Goal: Check status: Check status

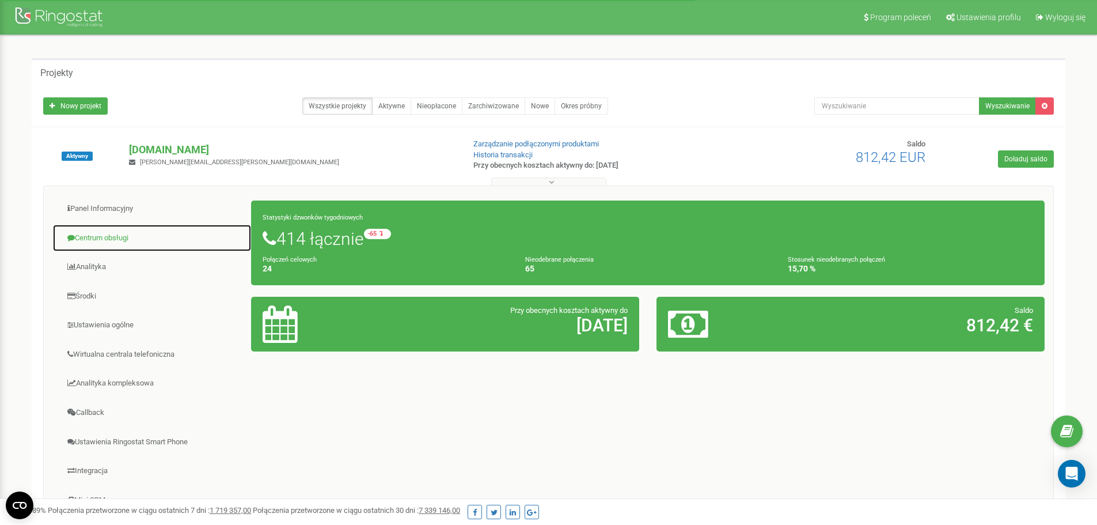
drag, startPoint x: 119, startPoint y: 240, endPoint x: 131, endPoint y: 245, distance: 13.2
click at [119, 240] on link "Centrum obsługi" at bounding box center [151, 238] width 199 height 28
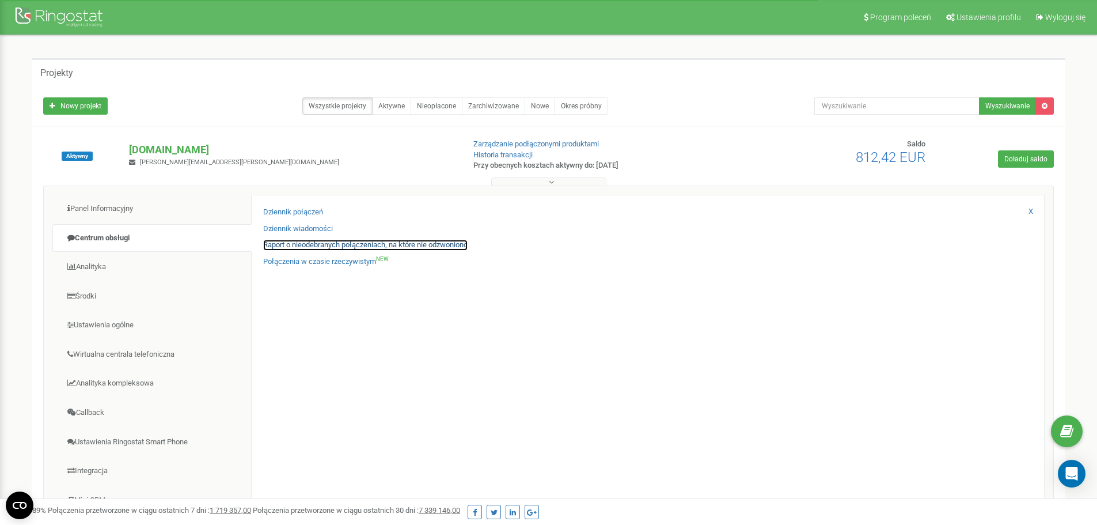
click at [308, 247] on link "Raport o nieodebranych połączeniach, na które nie odzwoniono" at bounding box center [365, 245] width 204 height 11
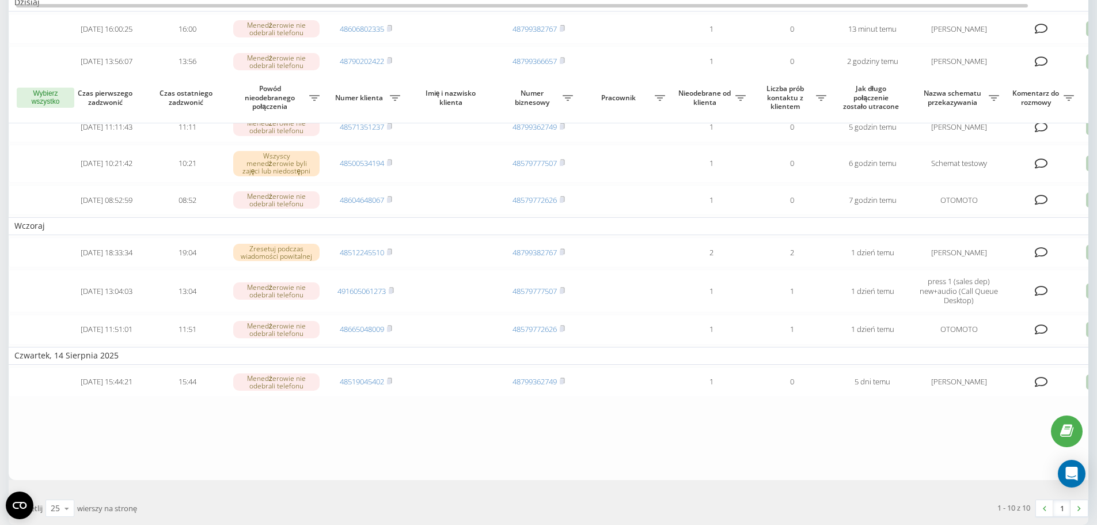
scroll to position [44, 0]
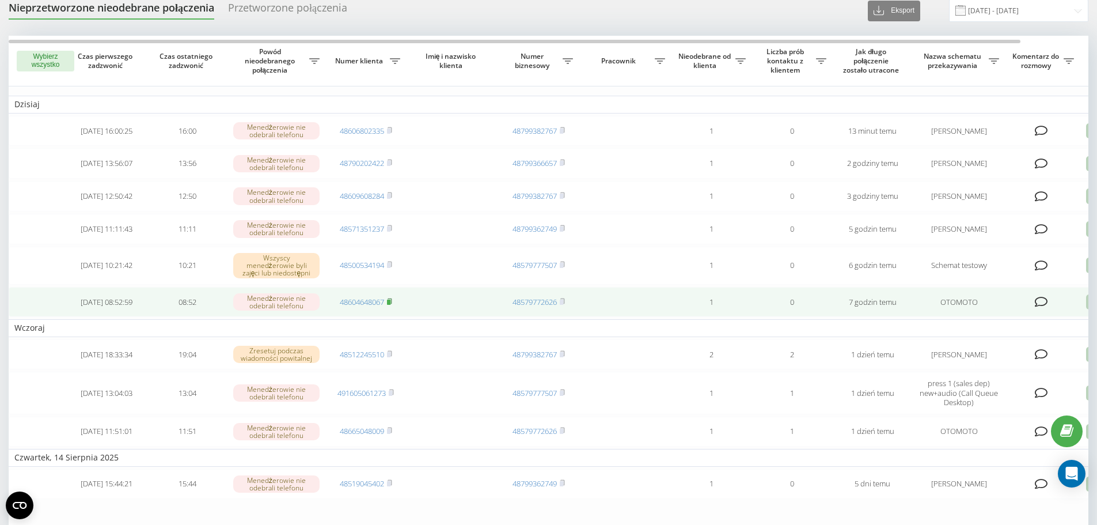
click at [390, 305] on rect at bounding box center [388, 301] width 3 height 5
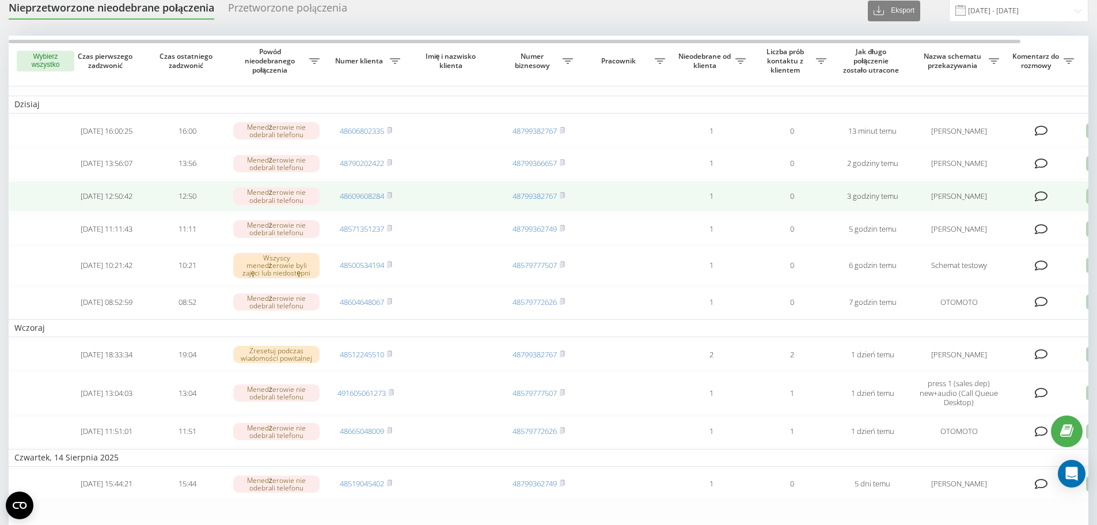
scroll to position [0, 0]
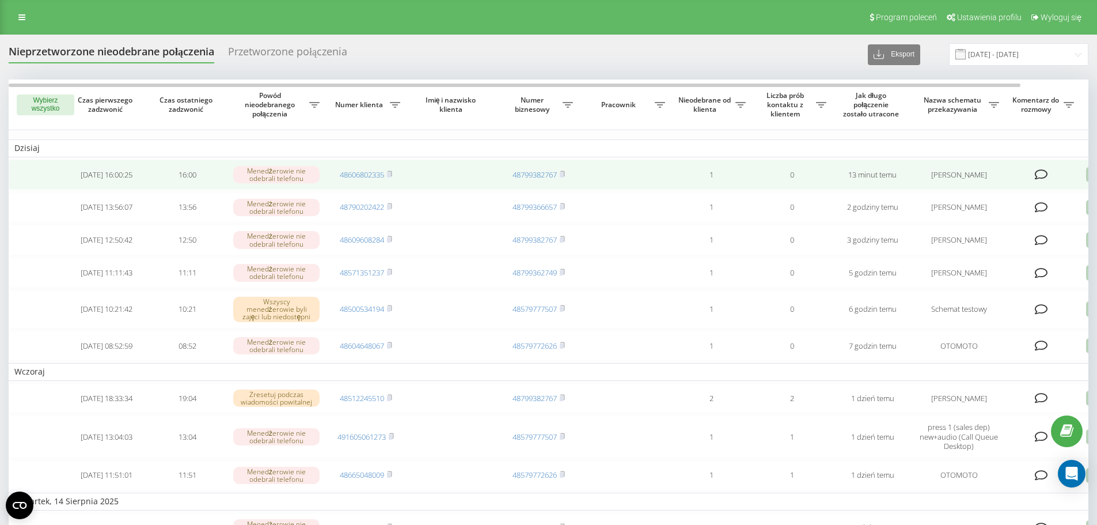
click at [496, 170] on td at bounding box center [452, 174] width 92 height 31
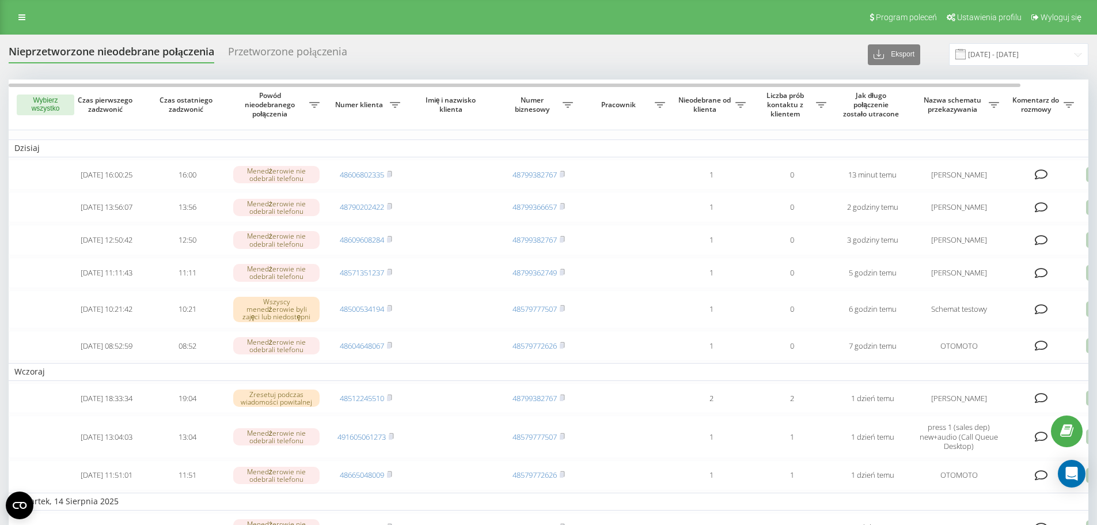
click at [491, 139] on td "Dzisiaj" at bounding box center [585, 147] width 1152 height 17
click at [494, 54] on div "Nieprzetworzone nieodebrane połączenia Przetworzone połączenia Eksport .csv .xl…" at bounding box center [549, 54] width 1080 height 22
click at [563, 37] on div "Nieprzetworzone nieodebrane połączenia Przetworzone połączenia Eksport .csv .xl…" at bounding box center [548, 380] width 1097 height 690
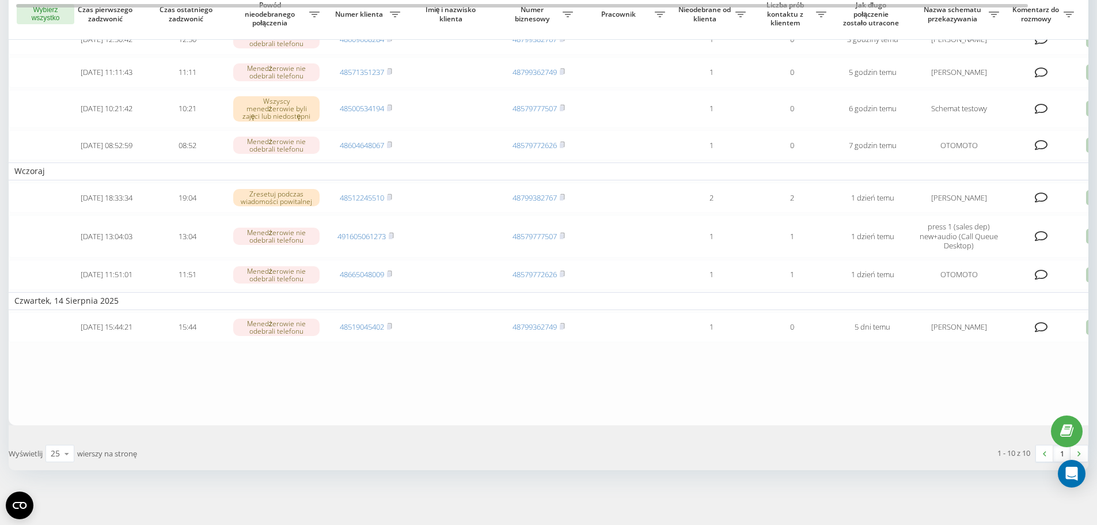
scroll to position [77, 0]
